Goal: Find specific page/section: Find specific page/section

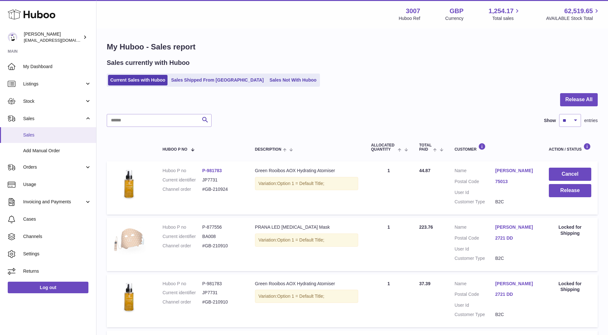
drag, startPoint x: 0, startPoint y: 0, endPoint x: 27, endPoint y: 131, distance: 133.7
click at [27, 131] on link "Sales" at bounding box center [48, 135] width 96 height 16
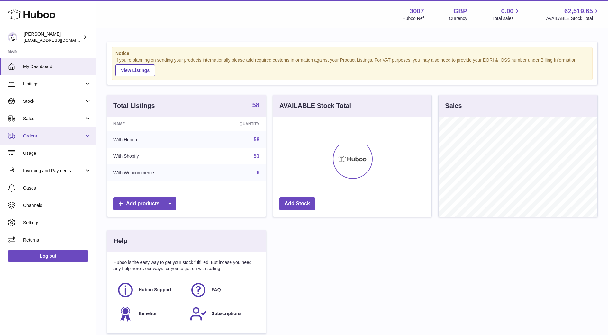
scroll to position [100, 159]
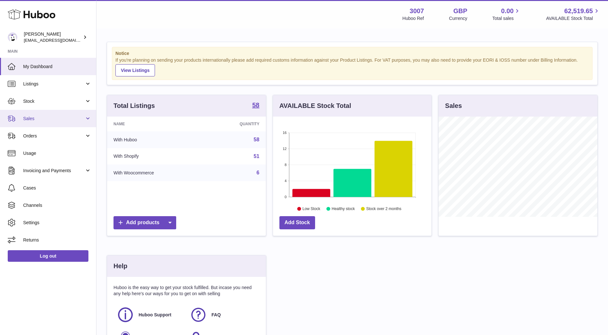
click at [30, 117] on span "Sales" at bounding box center [53, 119] width 61 height 6
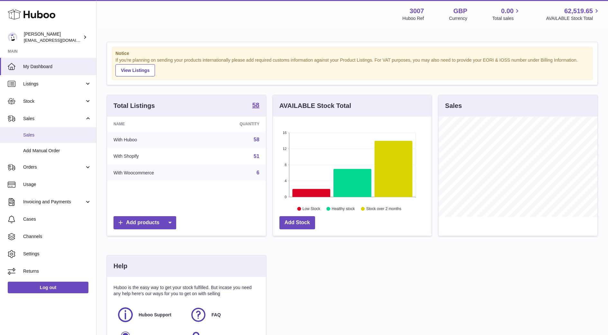
click at [32, 139] on link "Sales" at bounding box center [48, 135] width 96 height 16
